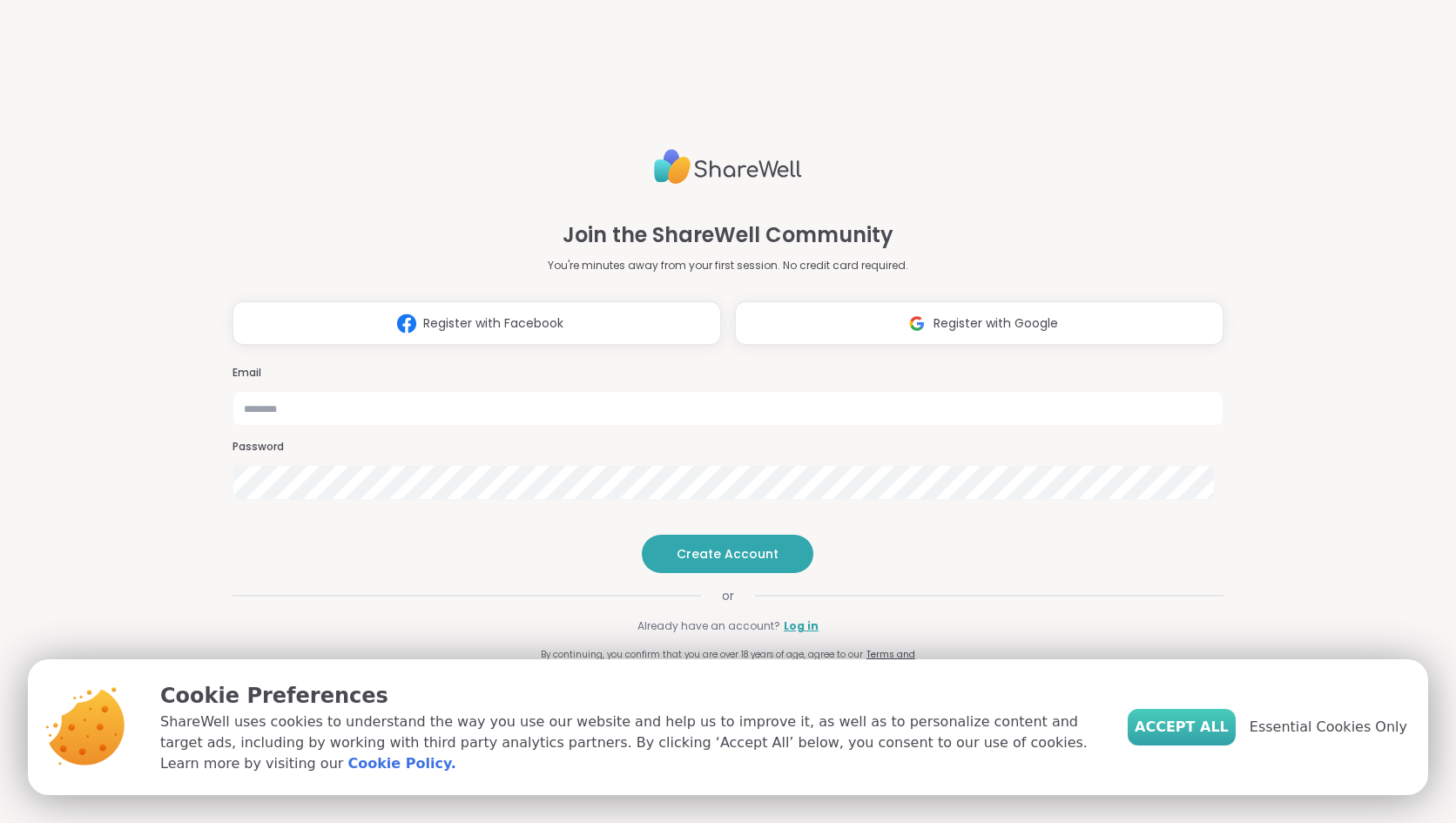
click at [1183, 727] on span "Accept All" at bounding box center [1182, 727] width 94 height 21
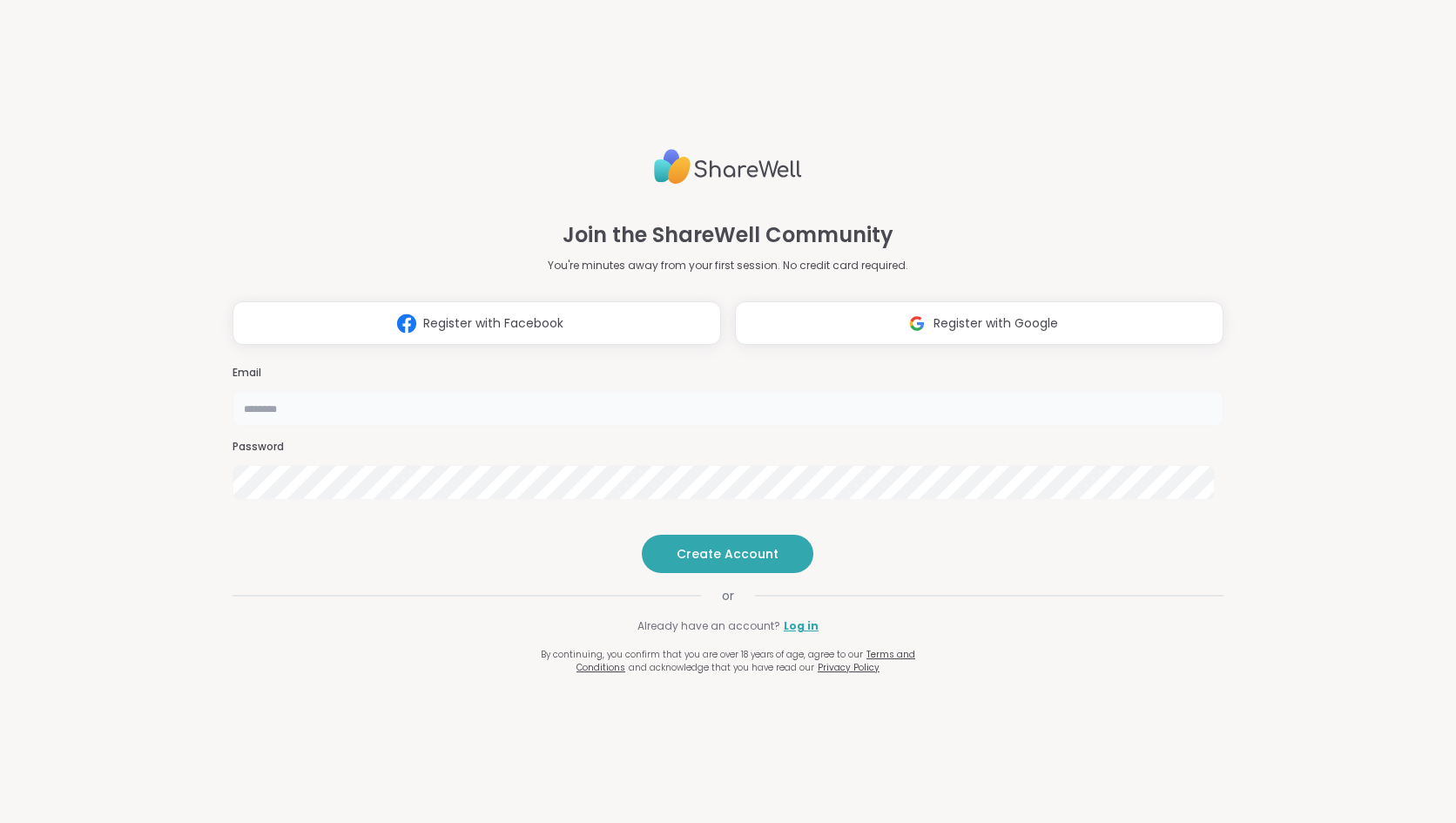
click at [650, 391] on input "email" at bounding box center [728, 408] width 991 height 34
type input "**********"
click at [728, 563] on span "Create Account" at bounding box center [727, 554] width 102 height 17
